Goal: Task Accomplishment & Management: Manage account settings

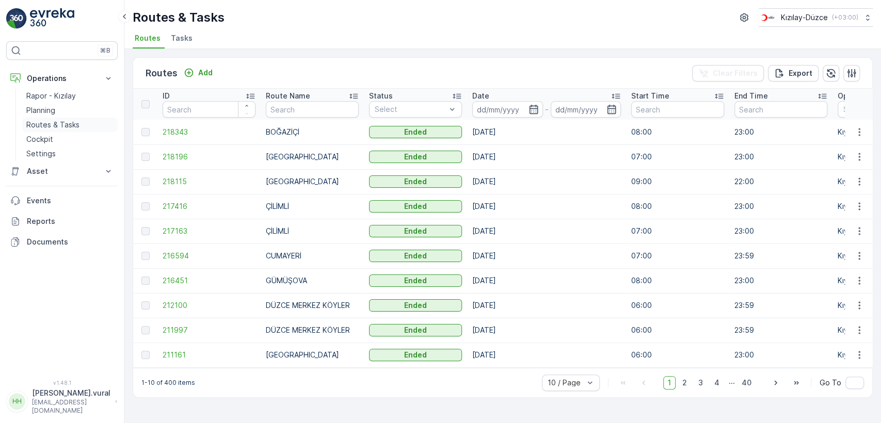
click at [66, 132] on link "Cockpit" at bounding box center [69, 139] width 95 height 14
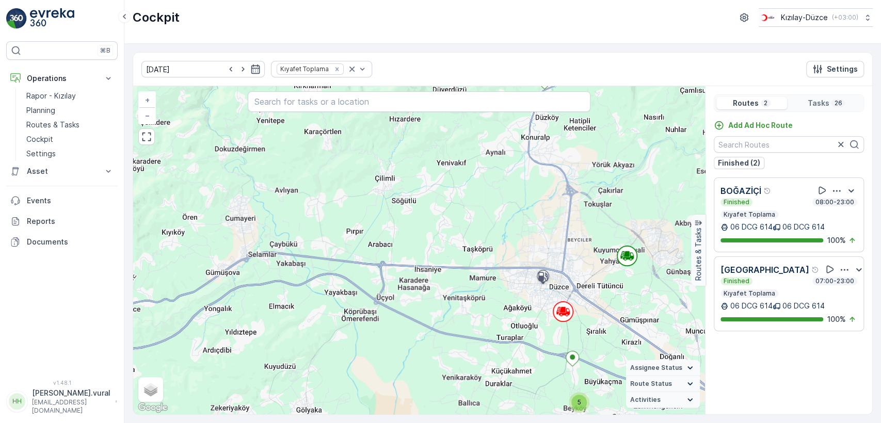
drag, startPoint x: 630, startPoint y: 306, endPoint x: 573, endPoint y: 266, distance: 70.3
click at [574, 268] on div "2 2 5 3 3 8 + − Satellite Roadmap Terrain Hybrid Leaflet Keyboard shortcuts Map…" at bounding box center [419, 250] width 572 height 328
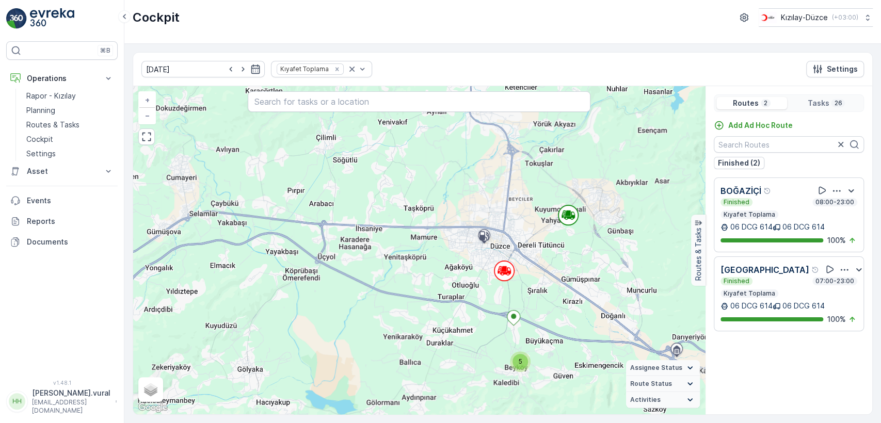
click at [80, 398] on p "hasan.vural" at bounding box center [71, 393] width 78 height 10
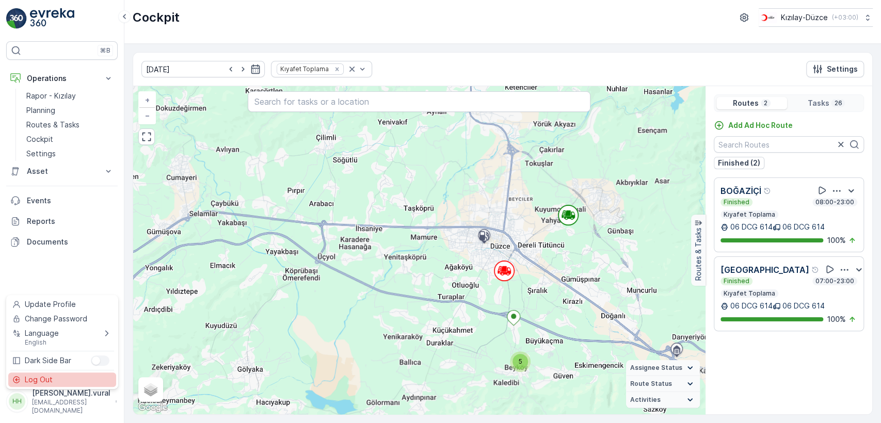
click at [78, 373] on div "Log Out" at bounding box center [62, 379] width 108 height 14
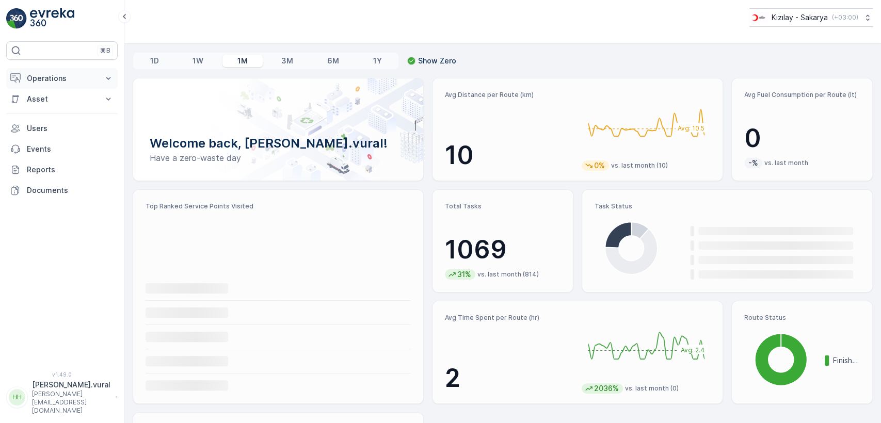
click at [54, 79] on p "Operations" at bounding box center [62, 78] width 70 height 10
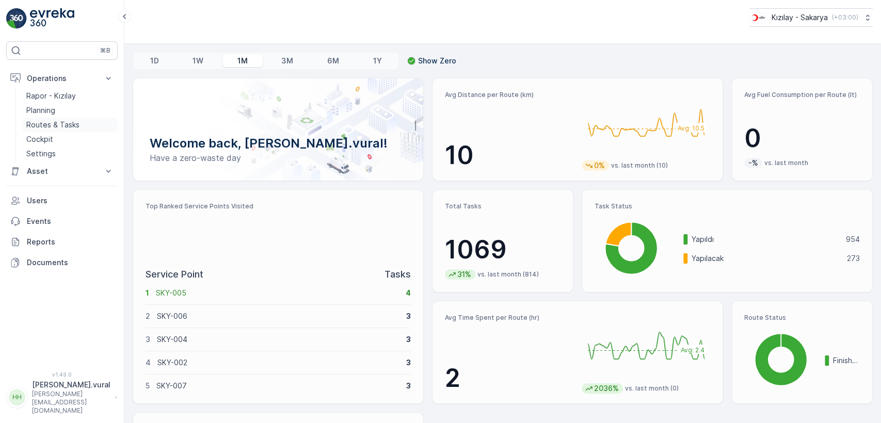
click at [70, 130] on link "Routes & Tasks" at bounding box center [69, 125] width 95 height 14
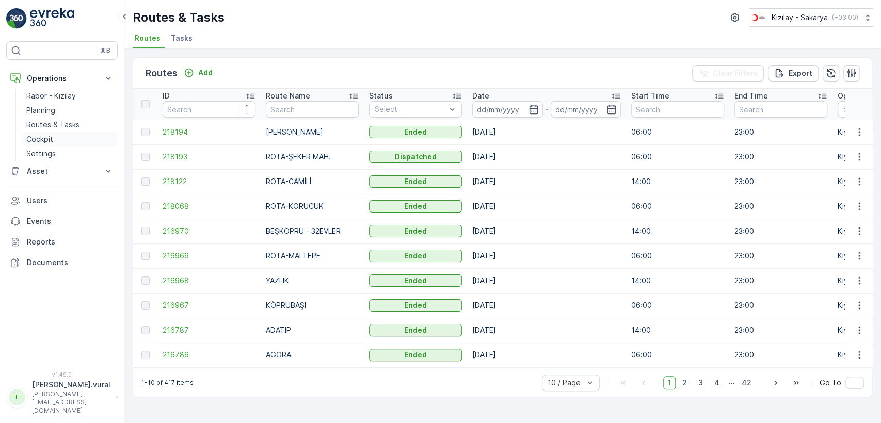
click at [83, 135] on link "Cockpit" at bounding box center [69, 139] width 95 height 14
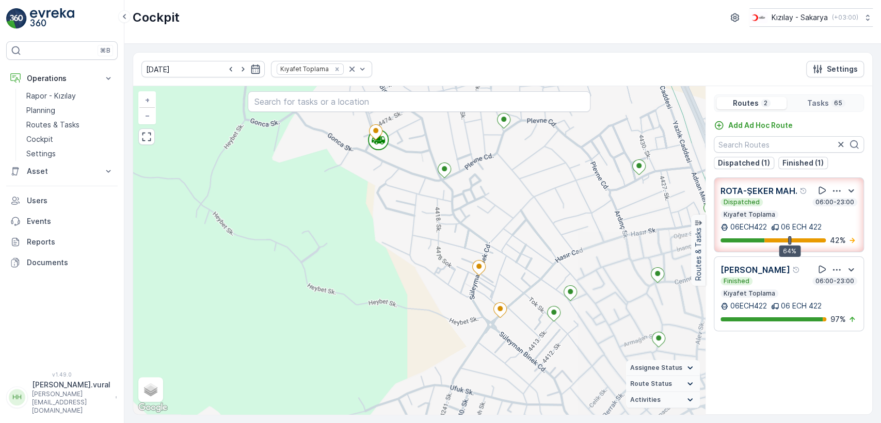
drag, startPoint x: 492, startPoint y: 200, endPoint x: 471, endPoint y: 210, distance: 23.3
click at [473, 209] on div "+ − Satellite Roadmap Terrain Hybrid Leaflet Keyboard shortcuts Map Data Map da…" at bounding box center [419, 250] width 572 height 328
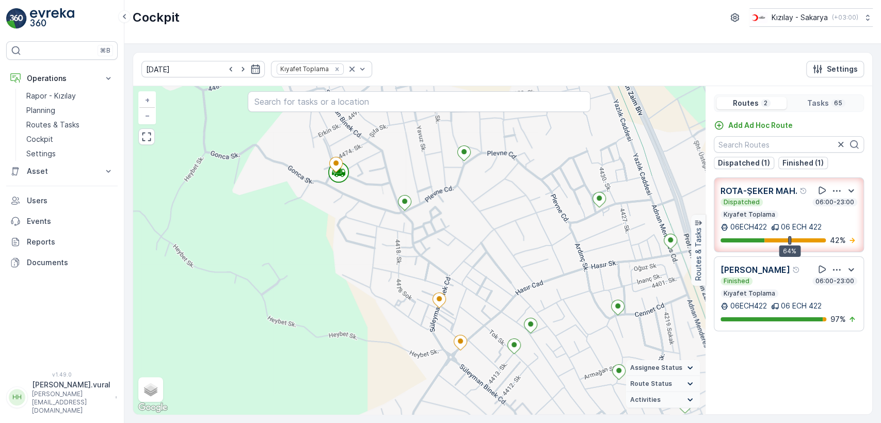
click at [522, 236] on div "+ − Satellite Roadmap Terrain Hybrid Leaflet Keyboard shortcuts Map Data Map da…" at bounding box center [419, 250] width 572 height 328
drag, startPoint x: 501, startPoint y: 229, endPoint x: 456, endPoint y: 214, distance: 47.8
click at [477, 222] on div "+ − Satellite Roadmap Terrain Hybrid Leaflet Keyboard shortcuts Map Data Map da…" at bounding box center [419, 250] width 572 height 328
click at [458, 215] on div "+ − Satellite Roadmap Terrain Hybrid Leaflet Keyboard shortcuts Map Data Map da…" at bounding box center [419, 250] width 572 height 328
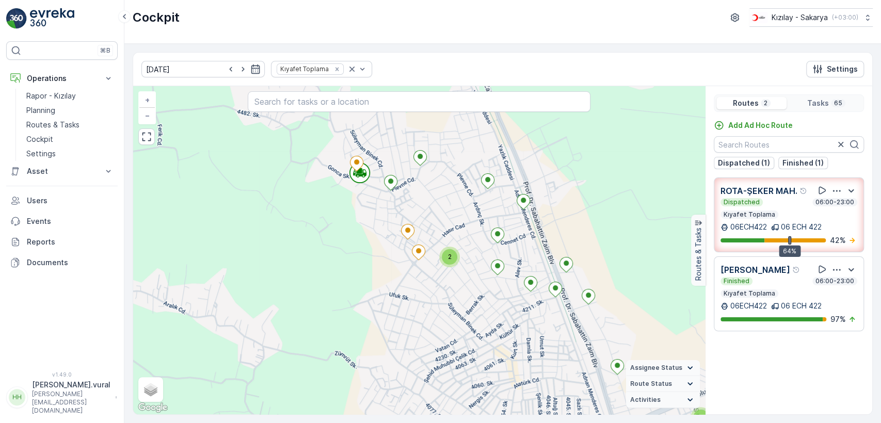
click at [469, 248] on div "2 2 2 2 2 2 + − Satellite Roadmap Terrain Hybrid Leaflet Keyboard shortcuts Map…" at bounding box center [419, 250] width 572 height 328
drag, startPoint x: 463, startPoint y: 245, endPoint x: 438, endPoint y: 226, distance: 31.3
click at [460, 242] on div "2 2 2 2 2 2 + − Satellite Roadmap Terrain Hybrid Leaflet Keyboard shortcuts Map…" at bounding box center [419, 250] width 572 height 328
click at [442, 228] on div "2 2 2 2 2 2 + − Satellite Roadmap Terrain Hybrid Leaflet Keyboard shortcuts Map…" at bounding box center [419, 250] width 572 height 328
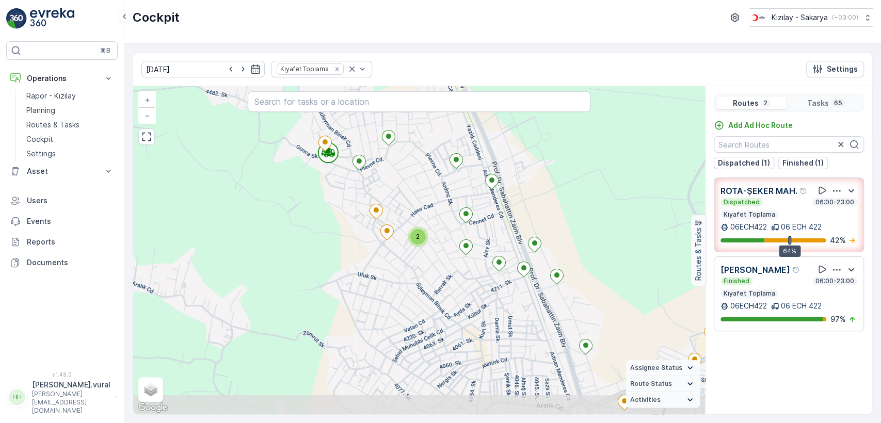
drag, startPoint x: 438, startPoint y: 226, endPoint x: 432, endPoint y: 219, distance: 9.5
click at [434, 223] on div "2 2 2 2 2 2 + − Satellite Roadmap Terrain Hybrid Leaflet Keyboard shortcuts Map…" at bounding box center [419, 250] width 572 height 328
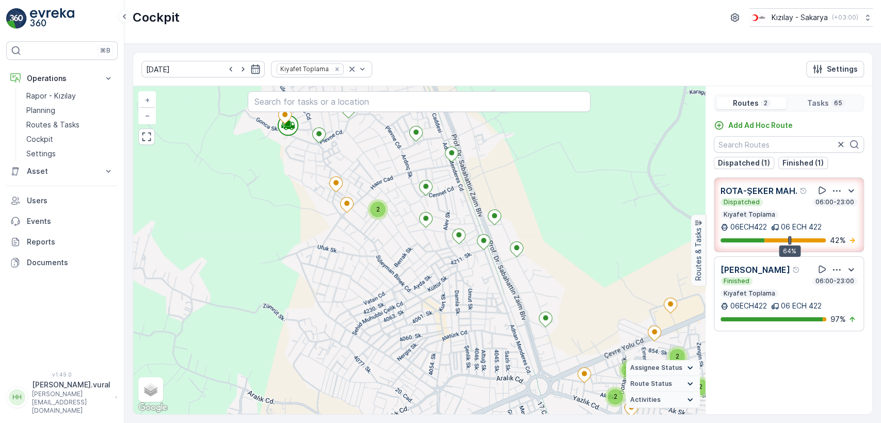
drag, startPoint x: 588, startPoint y: 299, endPoint x: 458, endPoint y: 196, distance: 165.6
click at [546, 273] on div "2 2 2 2 2 2 + − Satellite Roadmap Terrain Hybrid Leaflet Keyboard shortcuts Map…" at bounding box center [419, 250] width 572 height 328
click at [461, 199] on div "2 2 2 2 2 2 + − Satellite Roadmap Terrain Hybrid Leaflet Keyboard shortcuts Map…" at bounding box center [419, 250] width 572 height 328
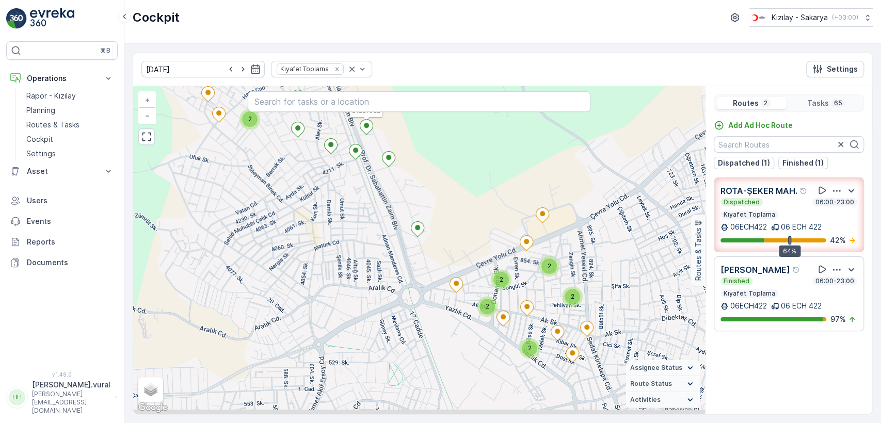
drag, startPoint x: 547, startPoint y: 249, endPoint x: 479, endPoint y: 204, distance: 81.6
click at [481, 206] on div "2 2 2 2 2 2 21221822 + − Satellite Roadmap Terrain Hybrid Leaflet Keyboard shor…" at bounding box center [419, 250] width 572 height 328
click at [471, 196] on div "2 2 2 2 2 2 21221822 + − Satellite Roadmap Terrain Hybrid Leaflet Keyboard shor…" at bounding box center [419, 250] width 572 height 328
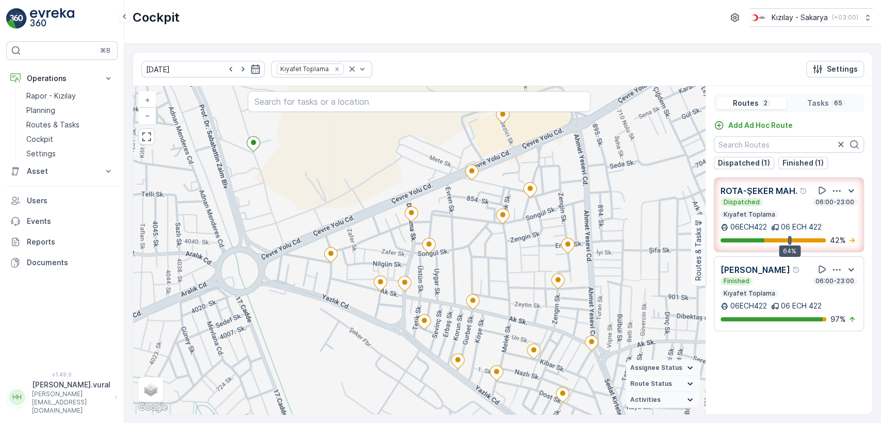
drag, startPoint x: 506, startPoint y: 282, endPoint x: 442, endPoint y: 214, distance: 93.1
click at [458, 233] on div "21221822 + − Satellite Roadmap Terrain Hybrid Leaflet Keyboard shortcuts Map Da…" at bounding box center [419, 250] width 572 height 328
click at [445, 219] on div "21221822 + − Satellite Roadmap Terrain Hybrid Leaflet Keyboard shortcuts Map Da…" at bounding box center [419, 250] width 572 height 328
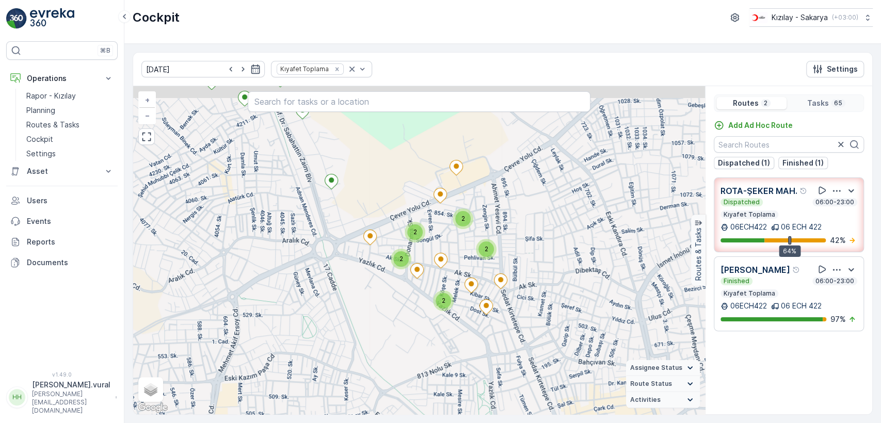
drag, startPoint x: 302, startPoint y: 175, endPoint x: 366, endPoint y: 242, distance: 92.7
click at [359, 235] on div "2 2 2 2 2 2 21221822 + − Satellite Roadmap Terrain Hybrid Leaflet Keyboard shor…" at bounding box center [419, 250] width 572 height 328
click at [366, 242] on div "2 2 2 2 2 2 21221822 + − Satellite Roadmap Terrain Hybrid Leaflet Keyboard shor…" at bounding box center [419, 250] width 572 height 328
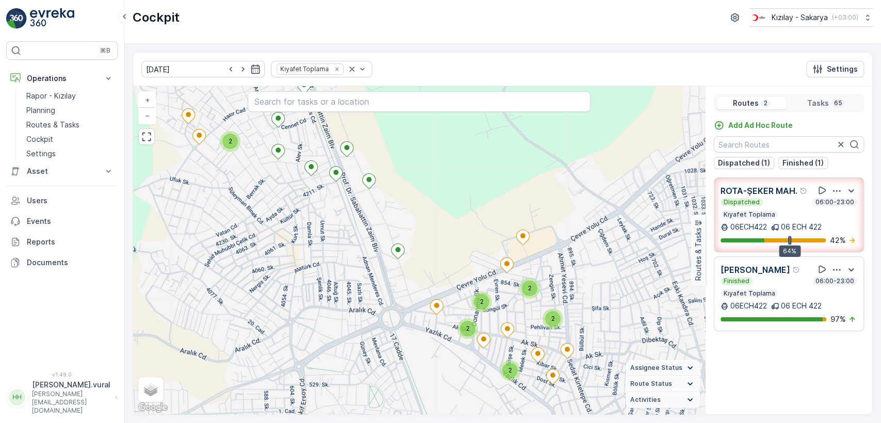
drag, startPoint x: 268, startPoint y: 186, endPoint x: 333, endPoint y: 236, distance: 82.3
click at [328, 232] on div "2 2 2 2 2 2 + − Satellite Roadmap Terrain Hybrid Leaflet Keyboard shortcuts Map…" at bounding box center [419, 250] width 572 height 328
click at [333, 236] on div "2 2 2 2 2 2 + − Satellite Roadmap Terrain Hybrid Leaflet Keyboard shortcuts Map…" at bounding box center [419, 250] width 572 height 328
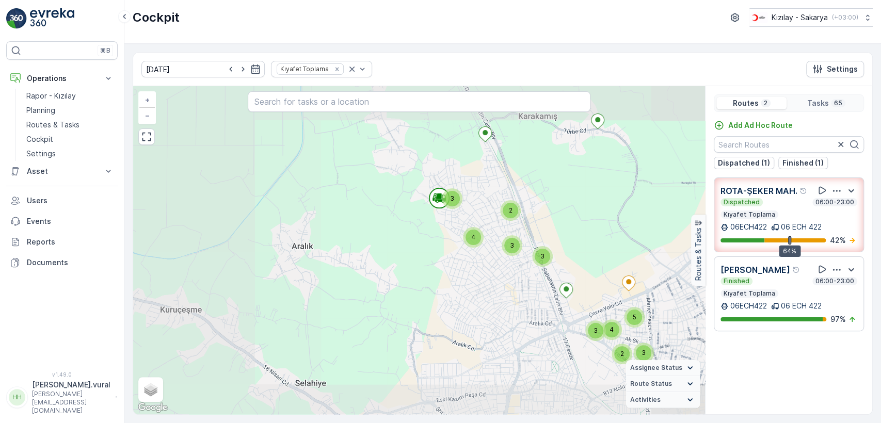
drag, startPoint x: 604, startPoint y: 257, endPoint x: 522, endPoint y: 198, distance: 101.3
click at [528, 205] on div "2 2 2 2 2 2 3 2 2 3 3 3 2 5 4 3 3 3 2 3 4 21221819 + − Satellite Roadmap Terrai…" at bounding box center [419, 250] width 572 height 328
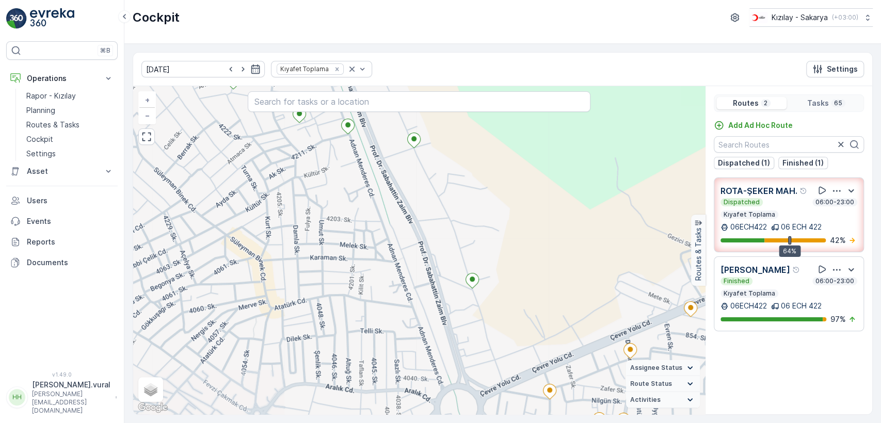
click at [530, 193] on div "+ − Satellite Roadmap Terrain Hybrid Leaflet Keyboard shortcuts Map Data Map da…" at bounding box center [419, 250] width 572 height 328
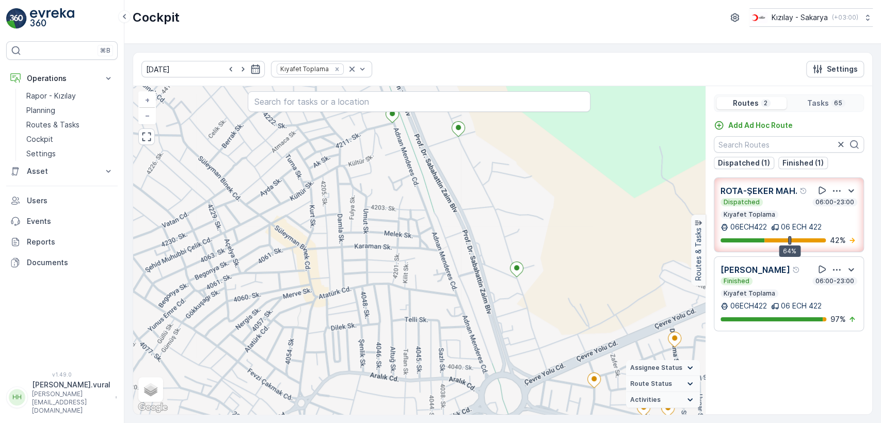
drag, startPoint x: 541, startPoint y: 192, endPoint x: 541, endPoint y: 218, distance: 25.3
click at [542, 215] on div "+ − Satellite Roadmap Terrain Hybrid Leaflet Keyboard shortcuts Map Data Map da…" at bounding box center [419, 250] width 572 height 328
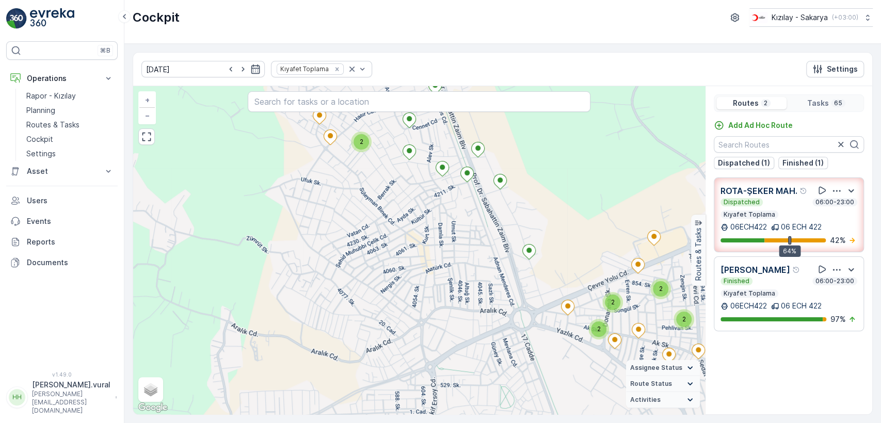
drag, startPoint x: 603, startPoint y: 237, endPoint x: 479, endPoint y: 185, distance: 134.3
click at [529, 214] on div "2 2 2 2 2 2 + − Satellite Roadmap Terrain Hybrid Leaflet Keyboard shortcuts Map…" at bounding box center [419, 250] width 572 height 328
click at [489, 191] on div "2 2 2 2 2 2 + − Satellite Roadmap Terrain Hybrid Leaflet Keyboard shortcuts Map…" at bounding box center [419, 250] width 572 height 328
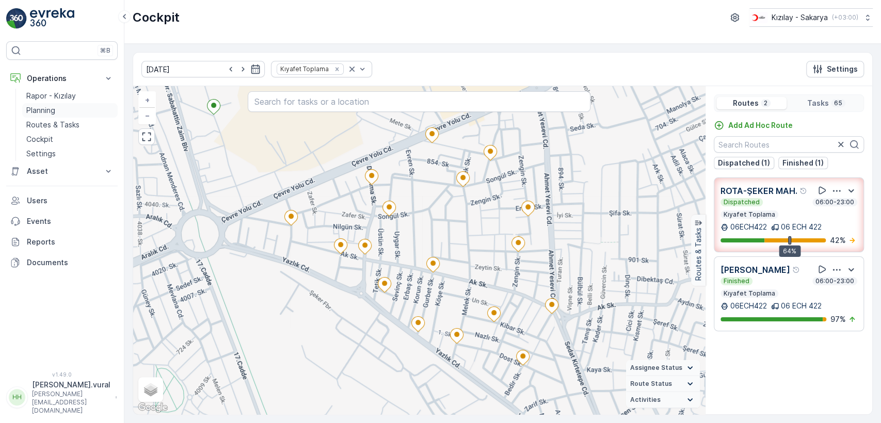
click at [67, 111] on link "Planning" at bounding box center [69, 110] width 95 height 14
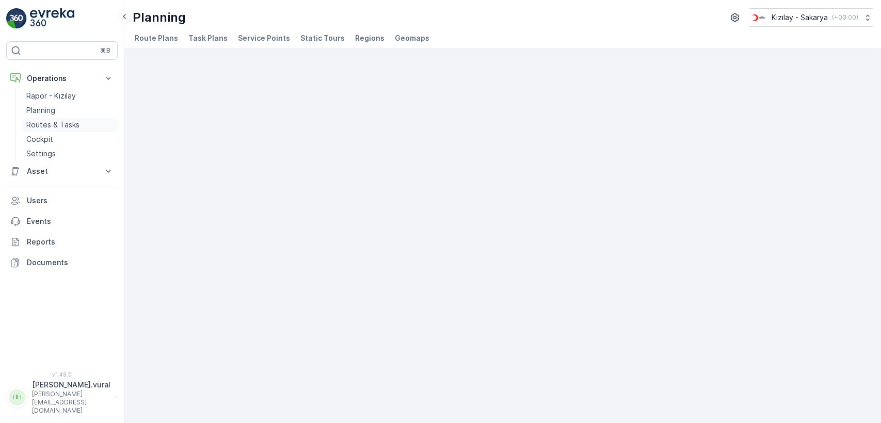
click at [66, 122] on p "Routes & Tasks" at bounding box center [52, 125] width 53 height 10
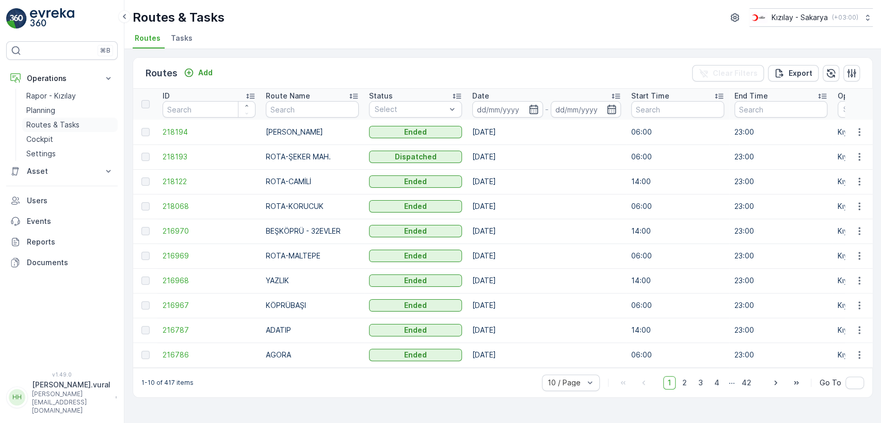
click at [76, 120] on p "Routes & Tasks" at bounding box center [52, 125] width 53 height 10
click at [66, 140] on link "Cockpit" at bounding box center [69, 139] width 95 height 14
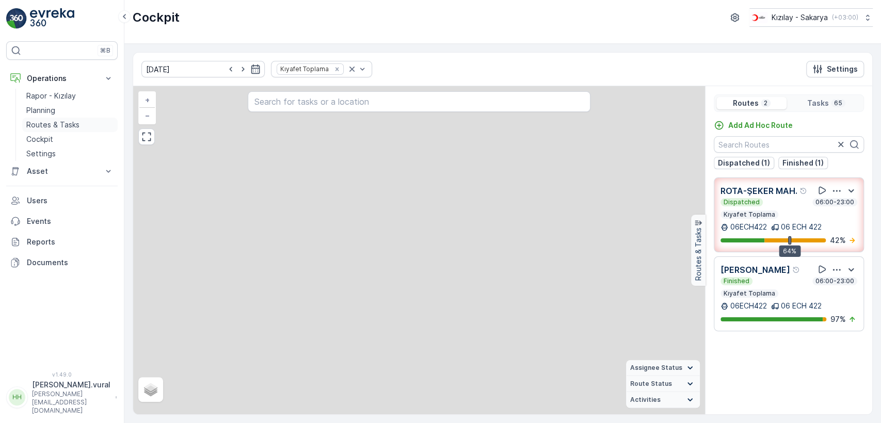
click at [65, 120] on p "Routes & Tasks" at bounding box center [52, 125] width 53 height 10
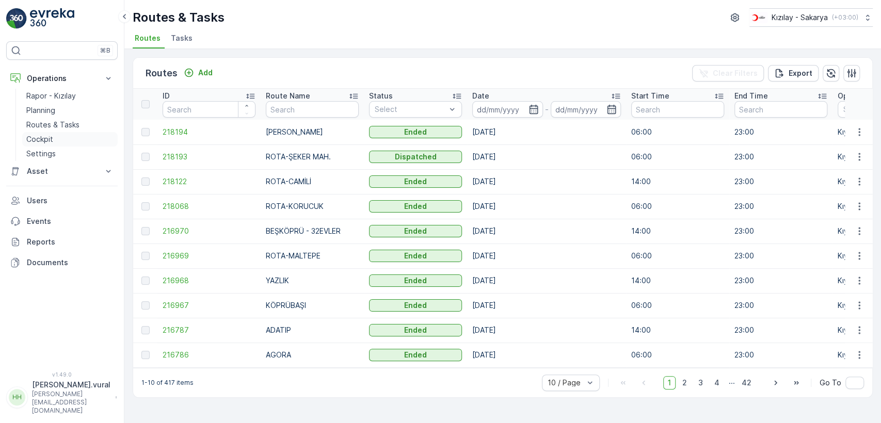
click at [62, 134] on link "Cockpit" at bounding box center [69, 139] width 95 height 14
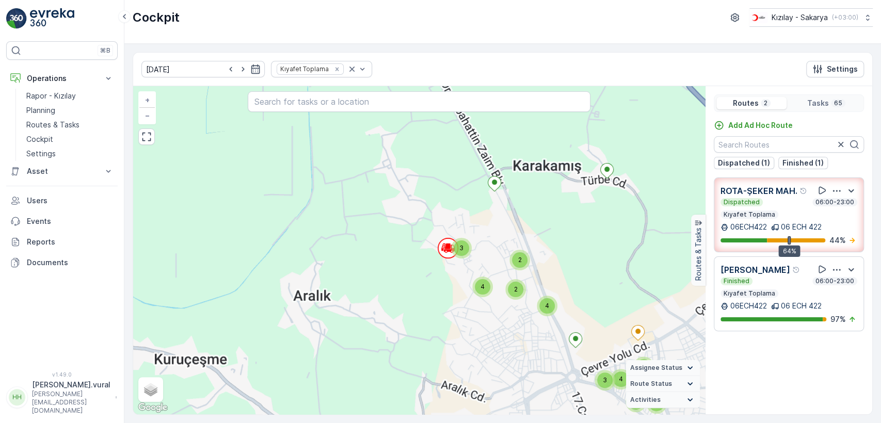
drag, startPoint x: 506, startPoint y: 337, endPoint x: 483, endPoint y: 319, distance: 29.3
click at [499, 332] on div "2 3 3 3 3 2 3 5 4 3 3 2 2 4 4 + − Satellite Roadmap Terrain Hybrid Leaflet Keyb…" at bounding box center [419, 250] width 572 height 328
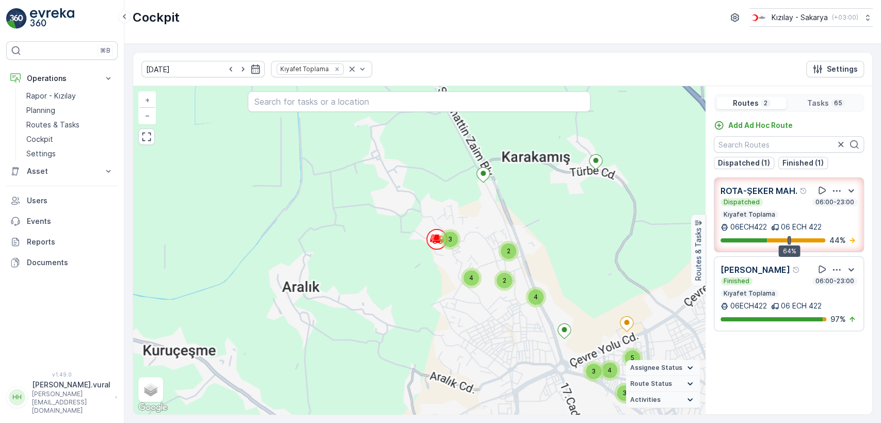
click at [452, 294] on div "2 3 3 3 3 2 3 5 4 3 3 2 2 4 4 + − Satellite Roadmap Terrain Hybrid Leaflet Keyb…" at bounding box center [419, 250] width 572 height 328
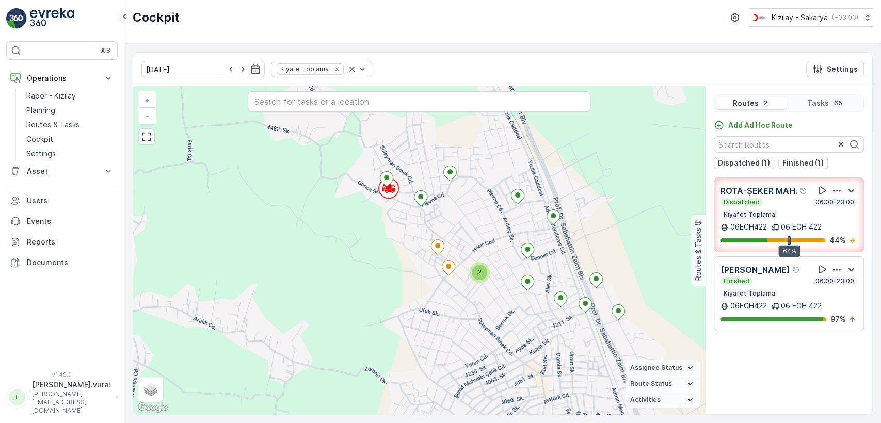
drag, startPoint x: 408, startPoint y: 279, endPoint x: 305, endPoint y: 231, distance: 113.1
click at [311, 235] on div "2 2 2 2 2 2 + − Satellite Roadmap Terrain Hybrid Leaflet Keyboard shortcuts Map…" at bounding box center [419, 250] width 572 height 328
click at [305, 231] on div "2 2 2 2 2 2 + − Satellite Roadmap Terrain Hybrid Leaflet Keyboard shortcuts Map…" at bounding box center [419, 250] width 572 height 328
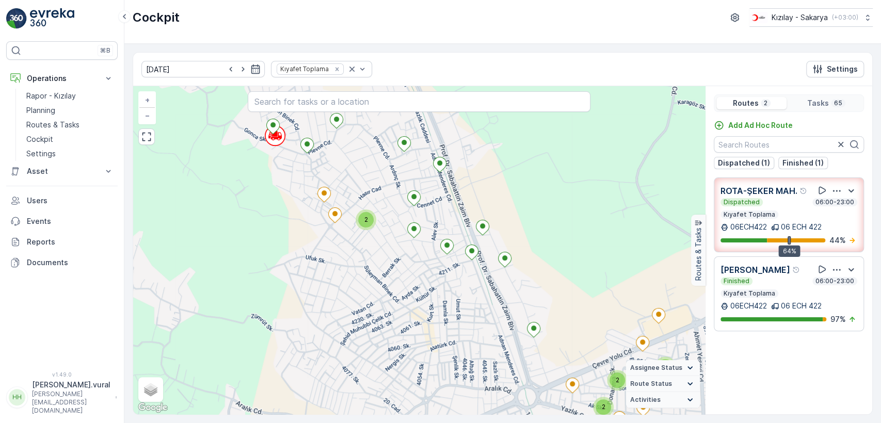
drag, startPoint x: 549, startPoint y: 290, endPoint x: 506, endPoint y: 240, distance: 65.8
click at [509, 246] on div "2 2 2 2 2 2 + − Satellite Roadmap Terrain Hybrid Leaflet Keyboard shortcuts Map…" at bounding box center [419, 250] width 572 height 328
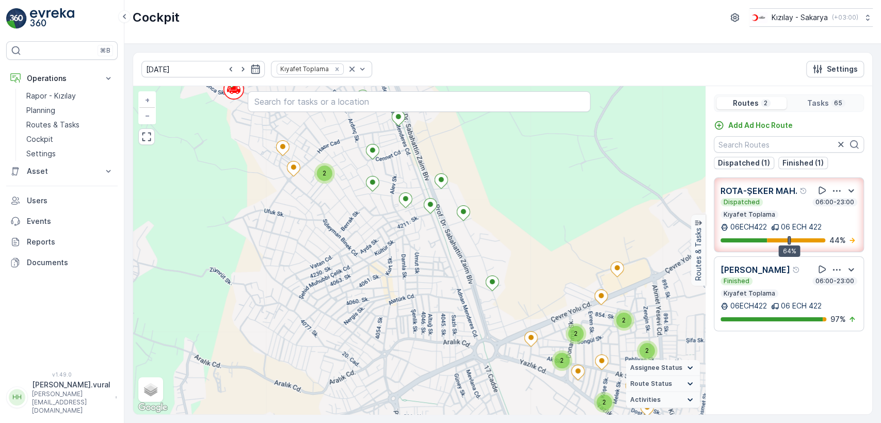
click at [482, 216] on div "2 2 2 2 2 2 + − Satellite Roadmap Terrain Hybrid Leaflet Keyboard shortcuts Map…" at bounding box center [419, 250] width 572 height 328
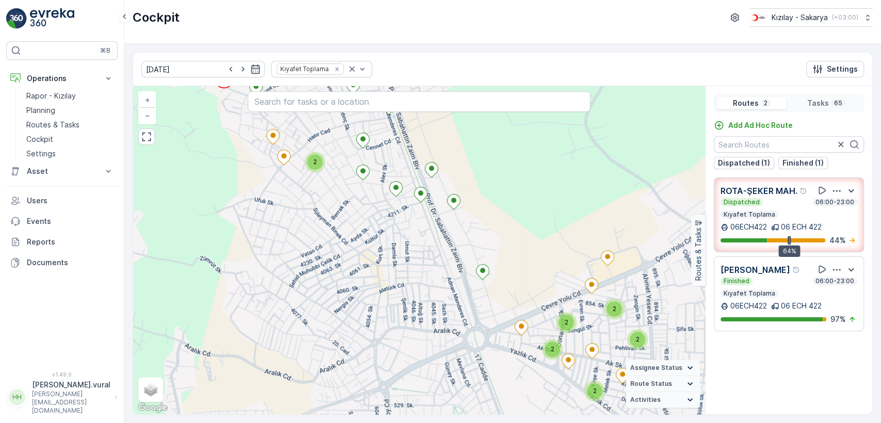
drag, startPoint x: 475, startPoint y: 187, endPoint x: 427, endPoint y: 156, distance: 57.5
click at [440, 162] on div "2 2 2 2 2 2 + − Satellite Roadmap Terrain Hybrid Leaflet Keyboard shortcuts Map…" at bounding box center [419, 250] width 572 height 328
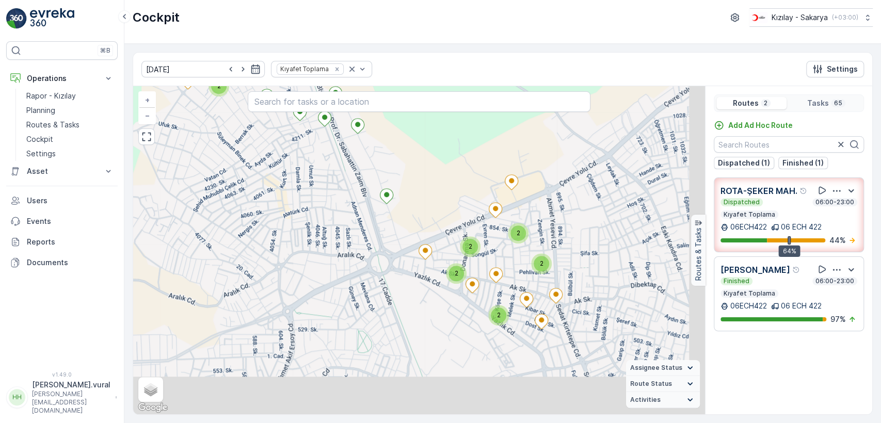
click at [415, 147] on div "2 2 2 2 2 2 + − Satellite Roadmap Terrain Hybrid Leaflet Keyboard shortcuts Map…" at bounding box center [419, 250] width 572 height 328
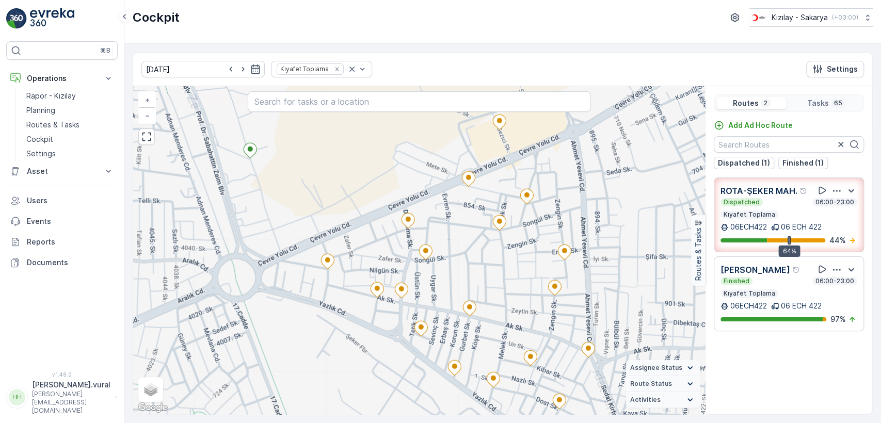
drag, startPoint x: 503, startPoint y: 282, endPoint x: 476, endPoint y: 247, distance: 44.1
click at [496, 273] on div "+ − Satellite Roadmap Terrain Hybrid Leaflet Keyboard shortcuts Map Data Map da…" at bounding box center [419, 250] width 572 height 328
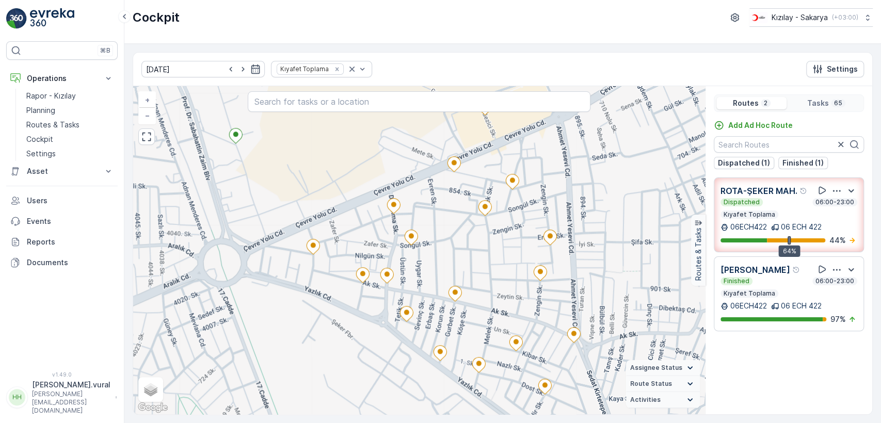
click at [474, 242] on div "+ − Satellite Roadmap Terrain Hybrid Leaflet Keyboard shortcuts Map Data Map da…" at bounding box center [419, 250] width 572 height 328
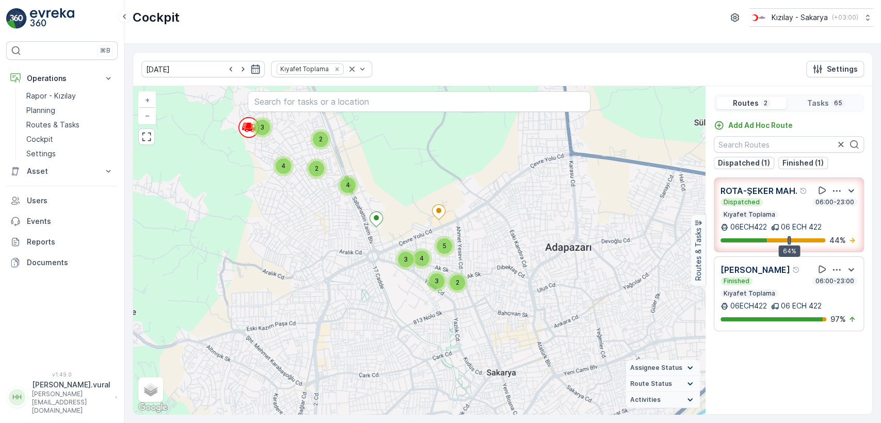
drag, startPoint x: 314, startPoint y: 178, endPoint x: 323, endPoint y: 224, distance: 46.9
click at [323, 224] on div "2 3 3 3 3 2 3 5 4 3 3 2 2 4 4 + − Satellite Roadmap Terrain Hybrid Leaflet Keyb…" at bounding box center [419, 250] width 572 height 328
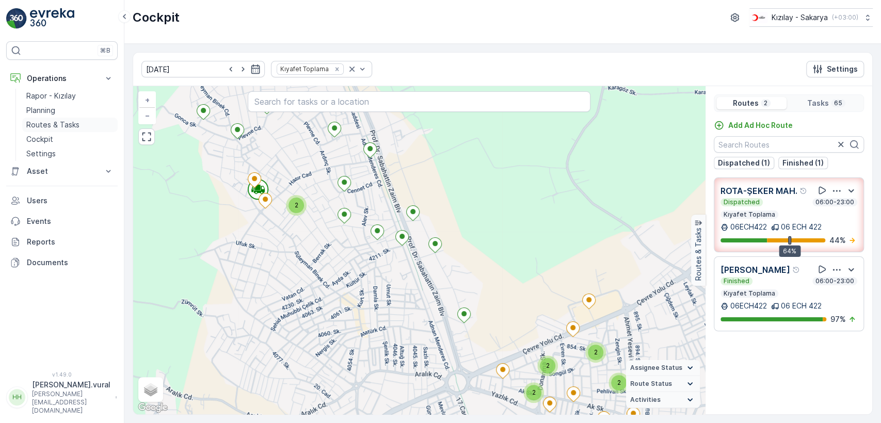
click at [65, 125] on p "Routes & Tasks" at bounding box center [52, 125] width 53 height 10
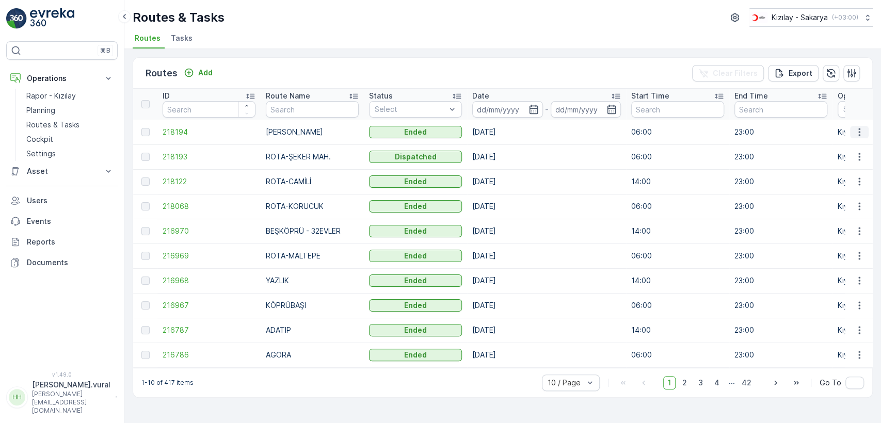
click at [854, 133] on icon "button" at bounding box center [859, 132] width 10 height 10
click at [848, 149] on span "See More Details" at bounding box center [835, 147] width 60 height 10
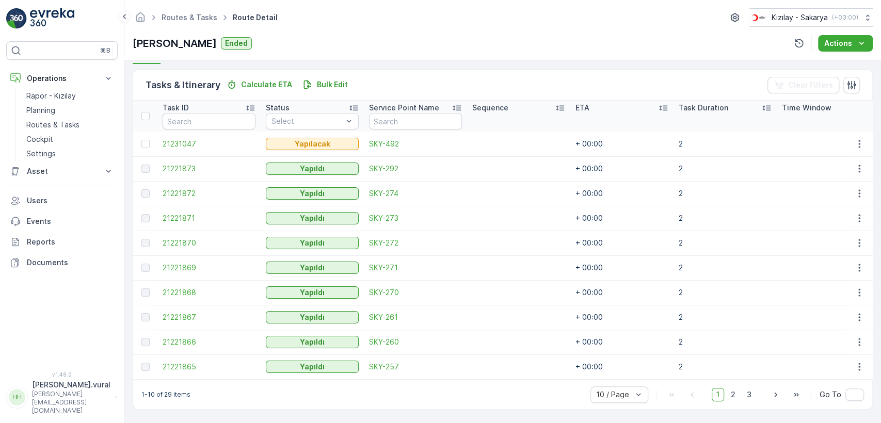
scroll to position [245, 0]
click at [858, 132] on td at bounding box center [858, 144] width 28 height 25
click at [857, 139] on icon "button" at bounding box center [859, 144] width 10 height 10
click at [814, 216] on span "Delete" at bounding box center [819, 217] width 24 height 10
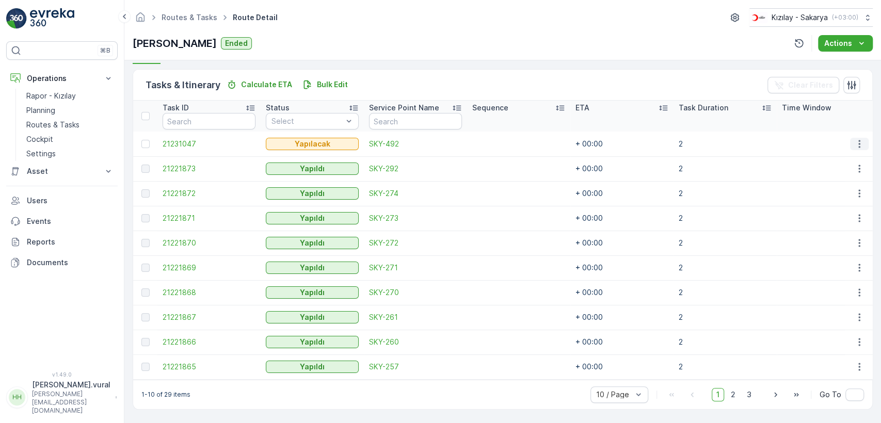
click at [858, 139] on icon "button" at bounding box center [859, 144] width 10 height 10
click at [817, 219] on span "Delete" at bounding box center [819, 217] width 24 height 10
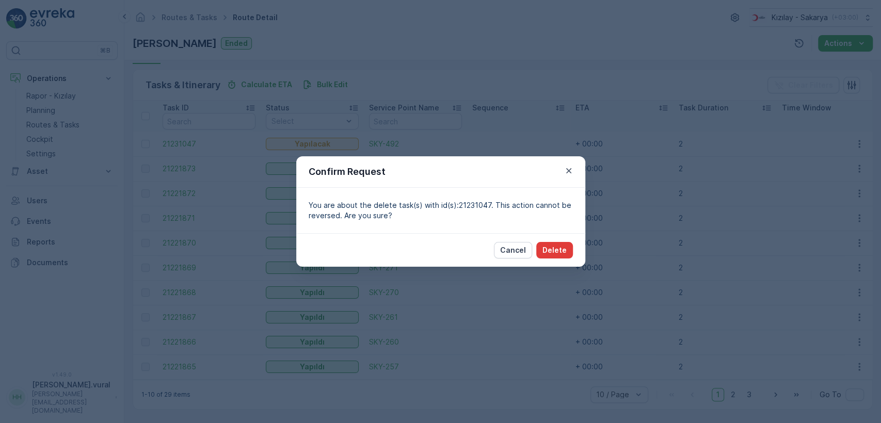
click at [551, 246] on p "Delete" at bounding box center [554, 250] width 24 height 10
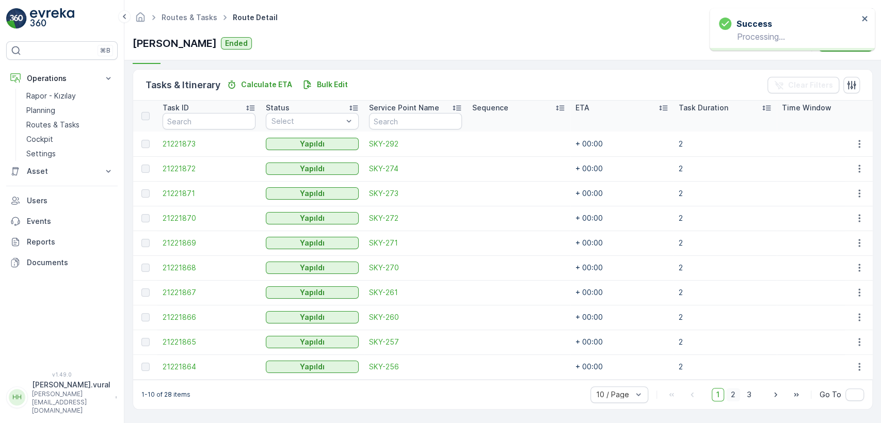
click at [735, 393] on span "2" at bounding box center [733, 394] width 14 height 13
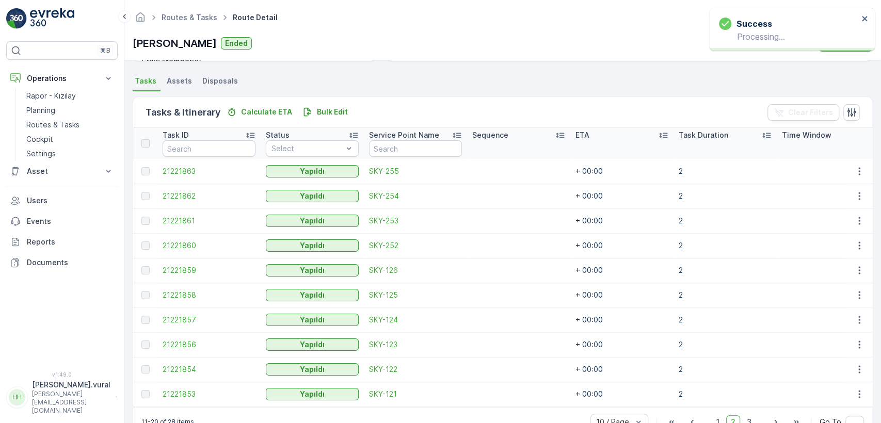
scroll to position [245, 0]
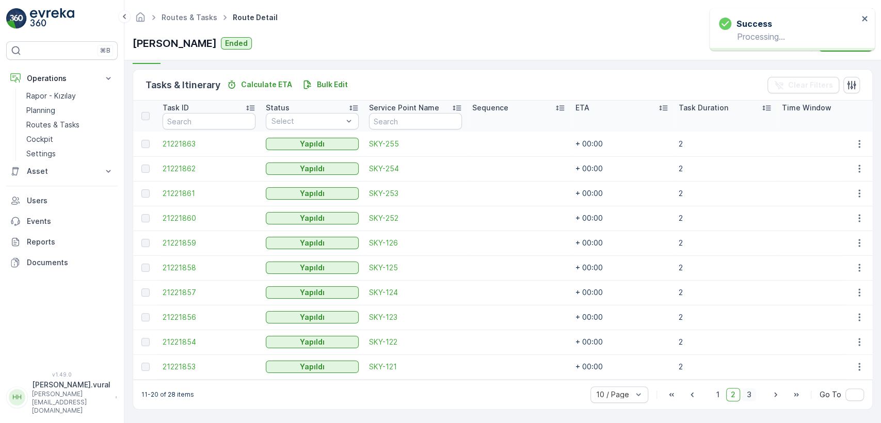
click at [744, 392] on span "3" at bounding box center [749, 394] width 14 height 13
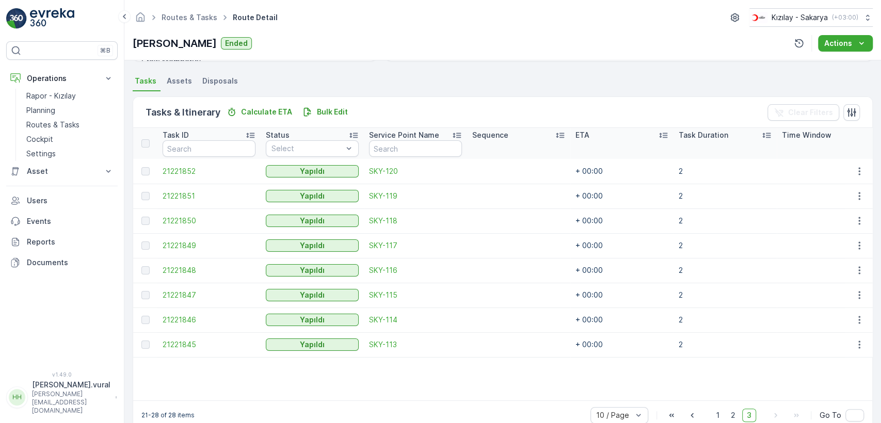
scroll to position [239, 0]
